Goal: Obtain resource: Obtain resource

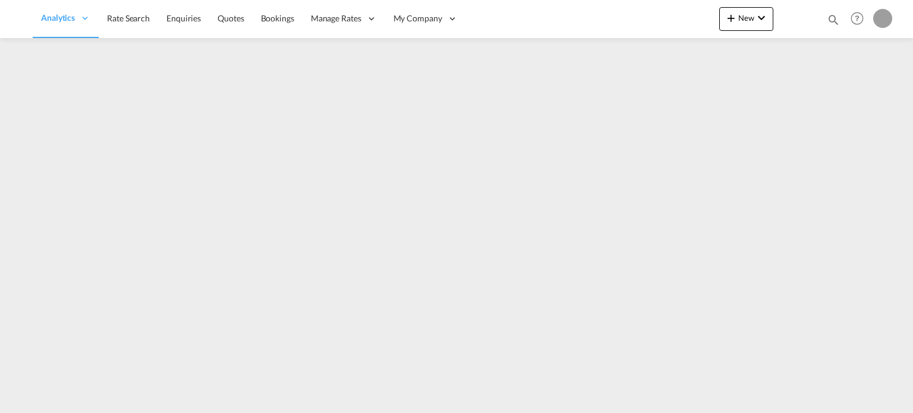
click at [837, 20] on md-icon "icon-magnify" at bounding box center [833, 19] width 13 height 13
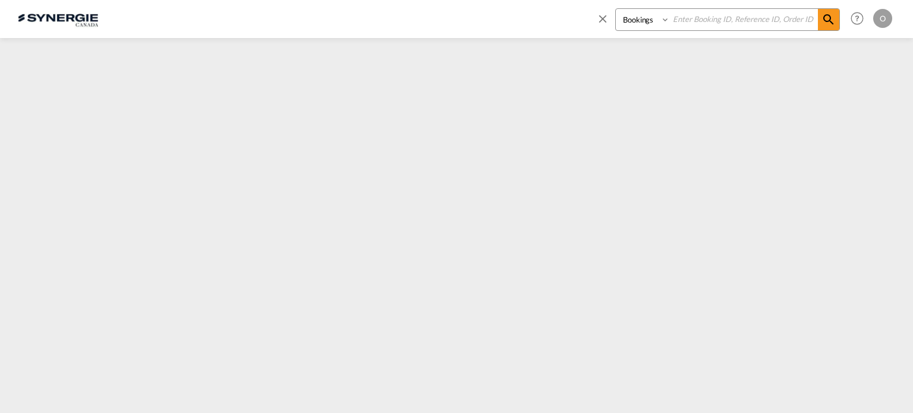
click at [638, 20] on select "Bookings Quotes Enquiries" at bounding box center [644, 19] width 56 height 21
select select "Quotes"
click at [616, 9] on select "Bookings Quotes Enquiries" at bounding box center [644, 19] width 56 height 21
click at [706, 21] on input at bounding box center [744, 19] width 148 height 21
paste input "SYC000014064"
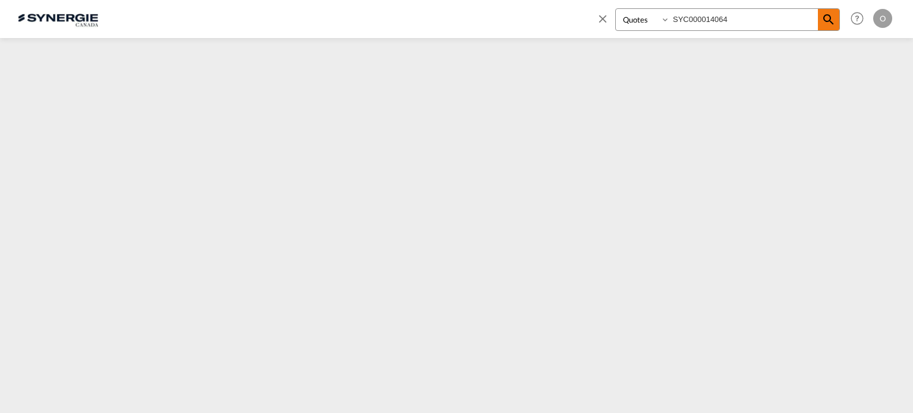
type input "SYC000014064"
click at [825, 24] on md-icon "icon-magnify" at bounding box center [828, 19] width 14 height 14
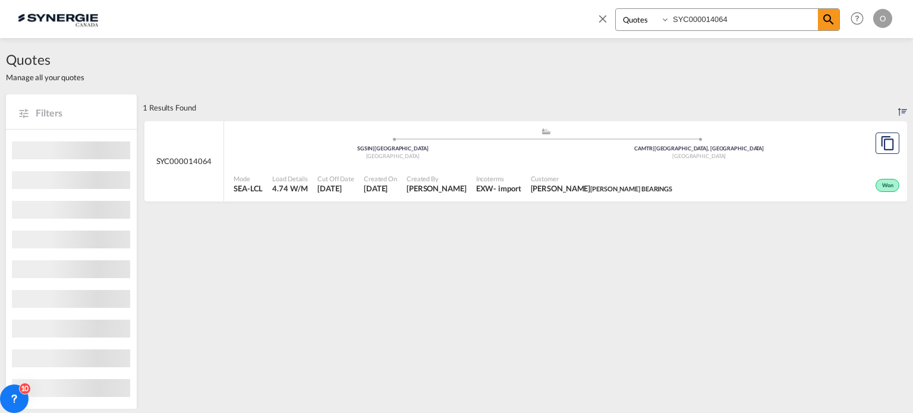
click at [471, 182] on div "Incoterms EXW - import" at bounding box center [498, 184] width 55 height 30
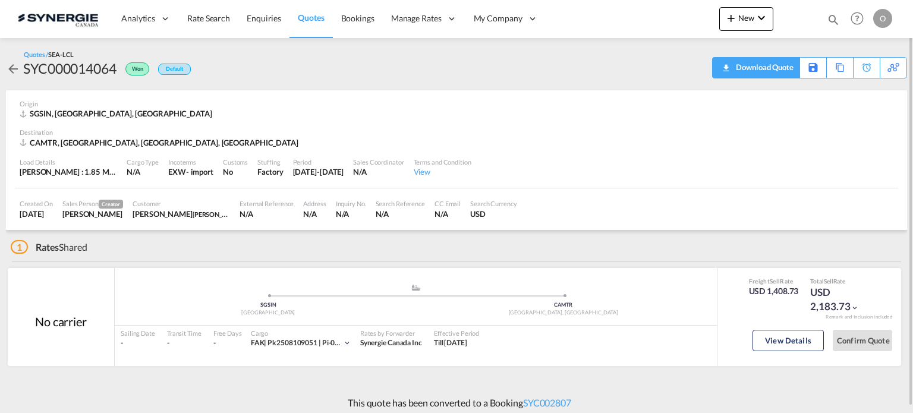
click at [781, 64] on div "Download Quote" at bounding box center [763, 67] width 61 height 19
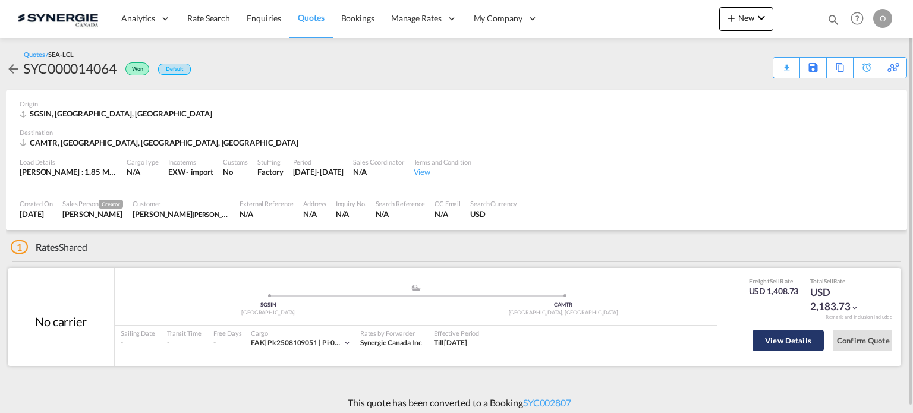
click at [779, 341] on button "View Details" at bounding box center [787, 340] width 71 height 21
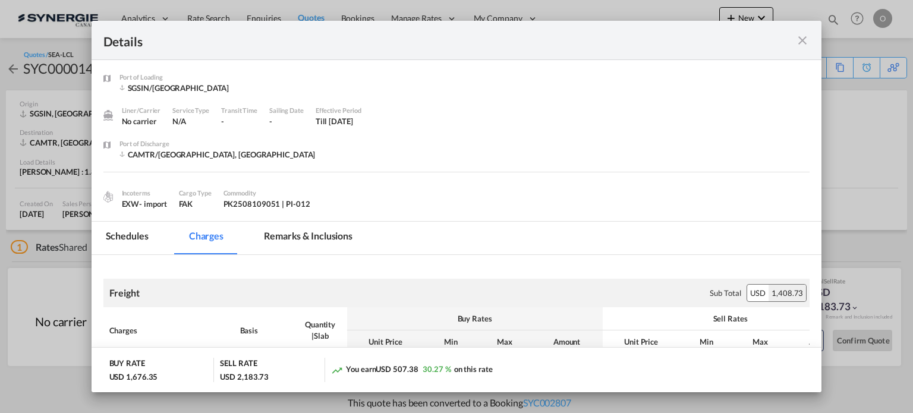
click at [324, 237] on md-tab-item "Remarks & Inclusions" at bounding box center [308, 238] width 117 height 33
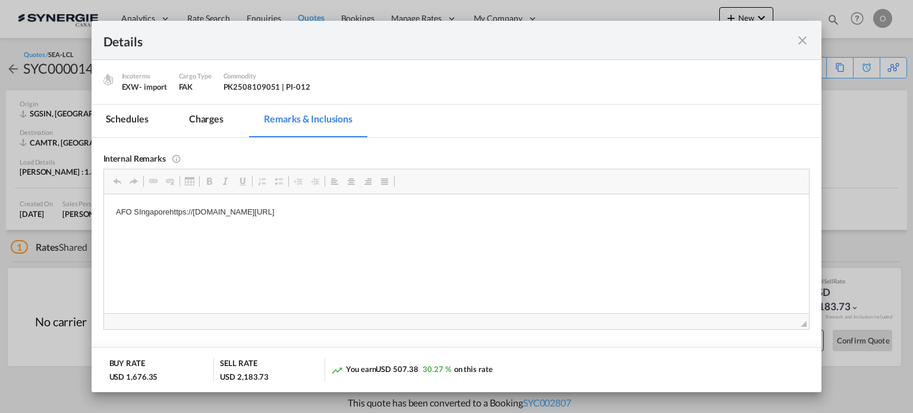
scroll to position [59, 0]
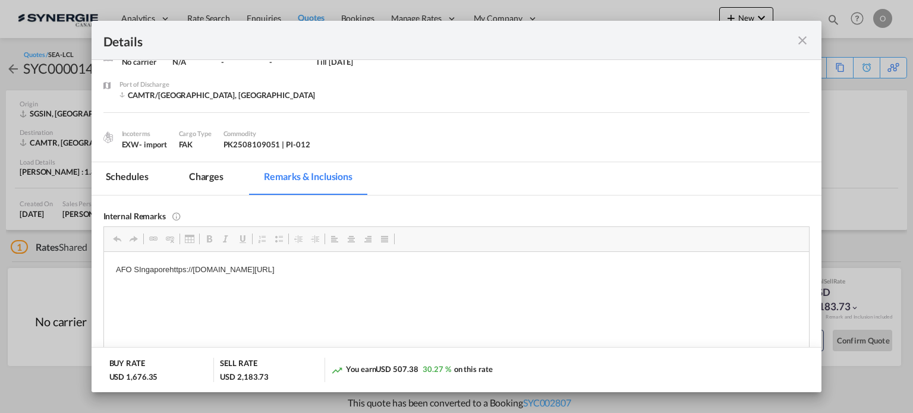
click at [191, 181] on md-tab-item "Charges" at bounding box center [206, 178] width 63 height 33
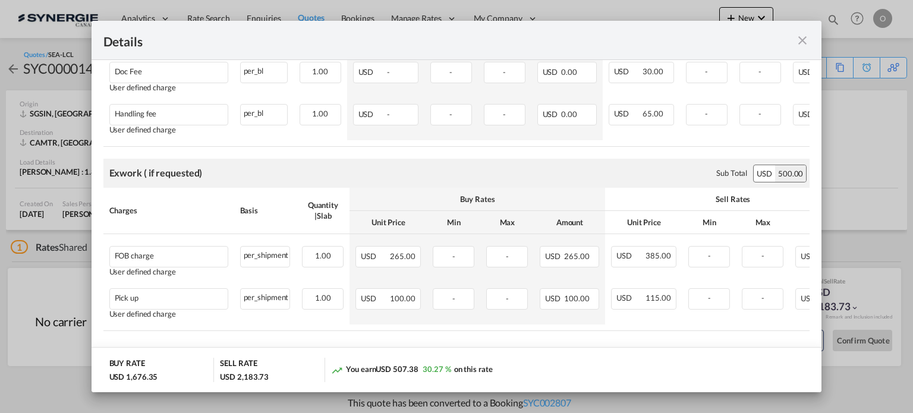
scroll to position [757, 0]
